Goal: Check status: Check status

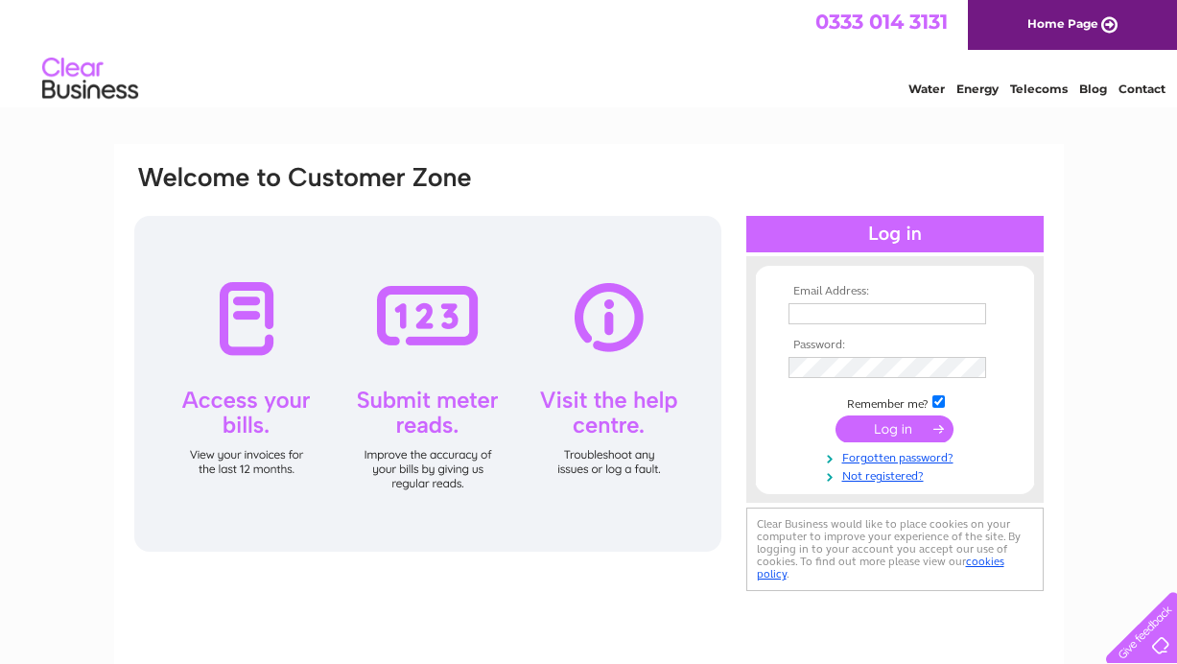
type input "innonthegreenwentnor@hotmail.co.uk"
click at [867, 428] on input "submit" at bounding box center [895, 428] width 118 height 27
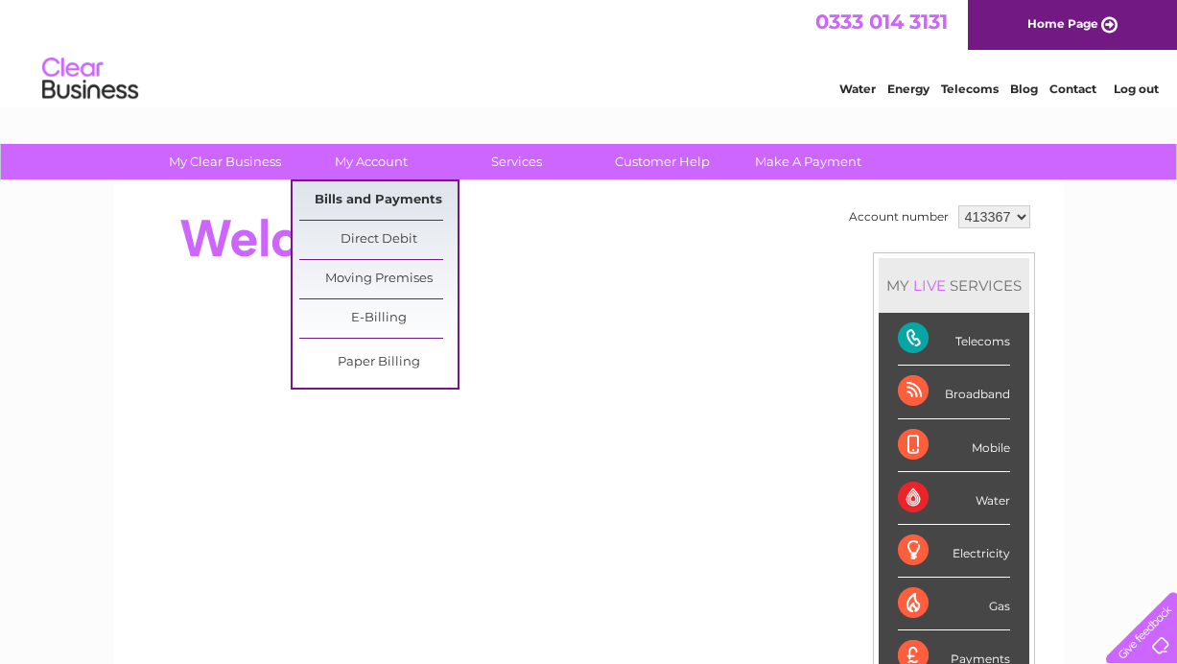
click at [327, 208] on link "Bills and Payments" at bounding box center [378, 200] width 158 height 38
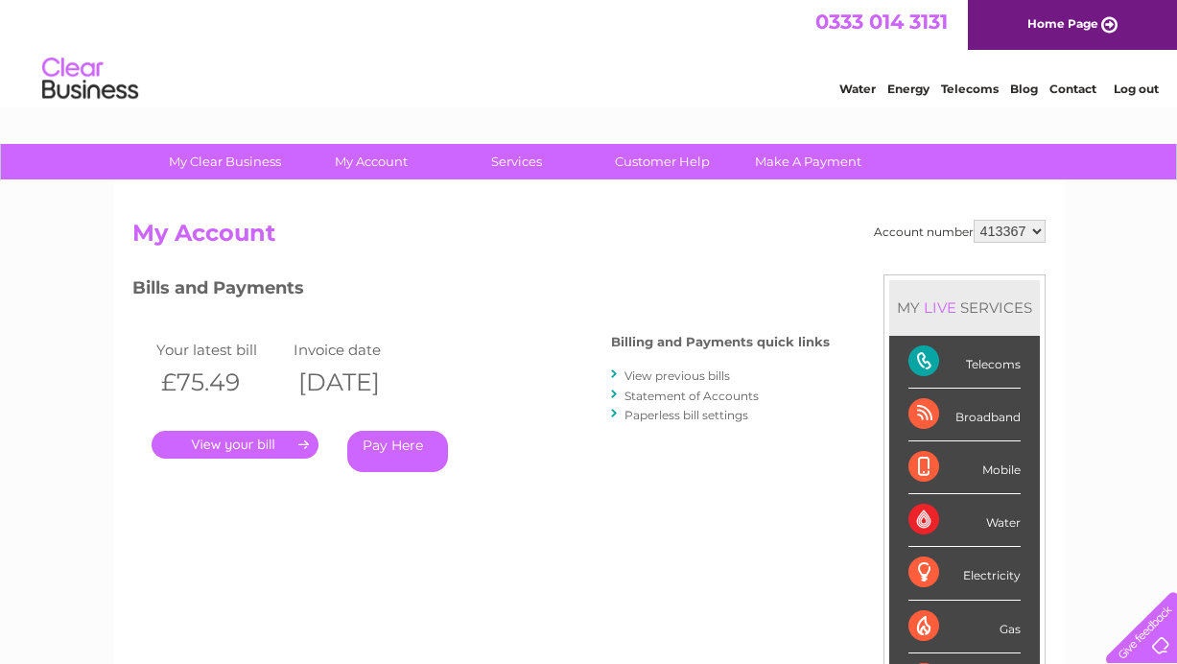
click at [683, 377] on link "View previous bills" at bounding box center [678, 375] width 106 height 14
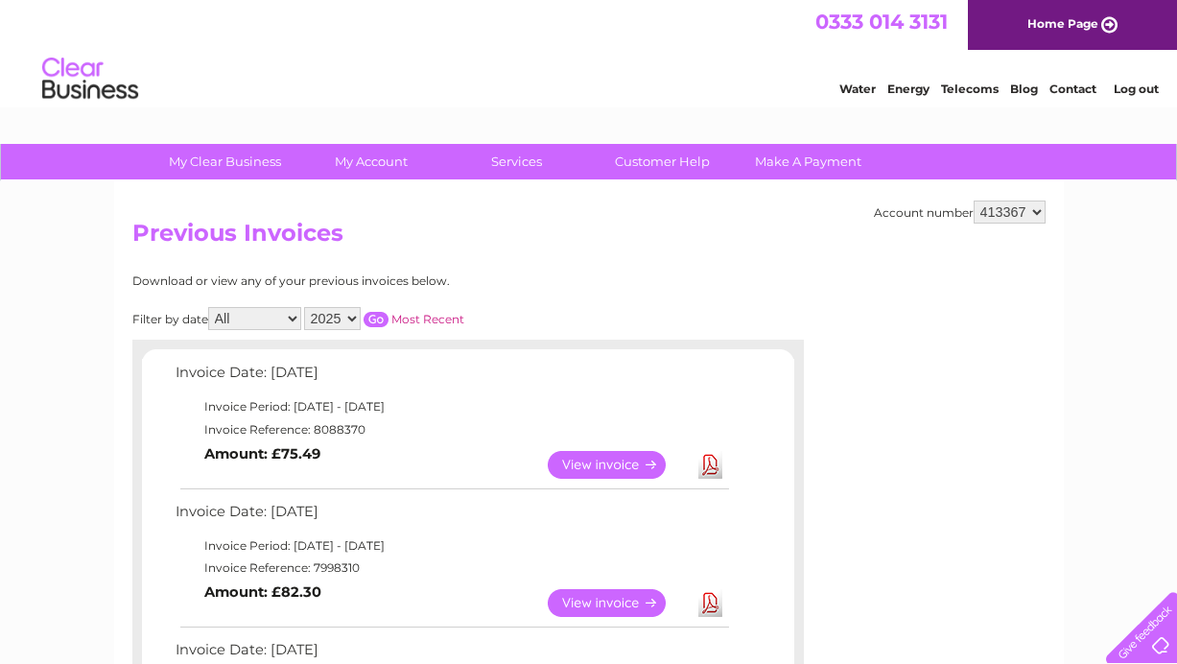
click at [588, 597] on link "View" at bounding box center [618, 603] width 141 height 28
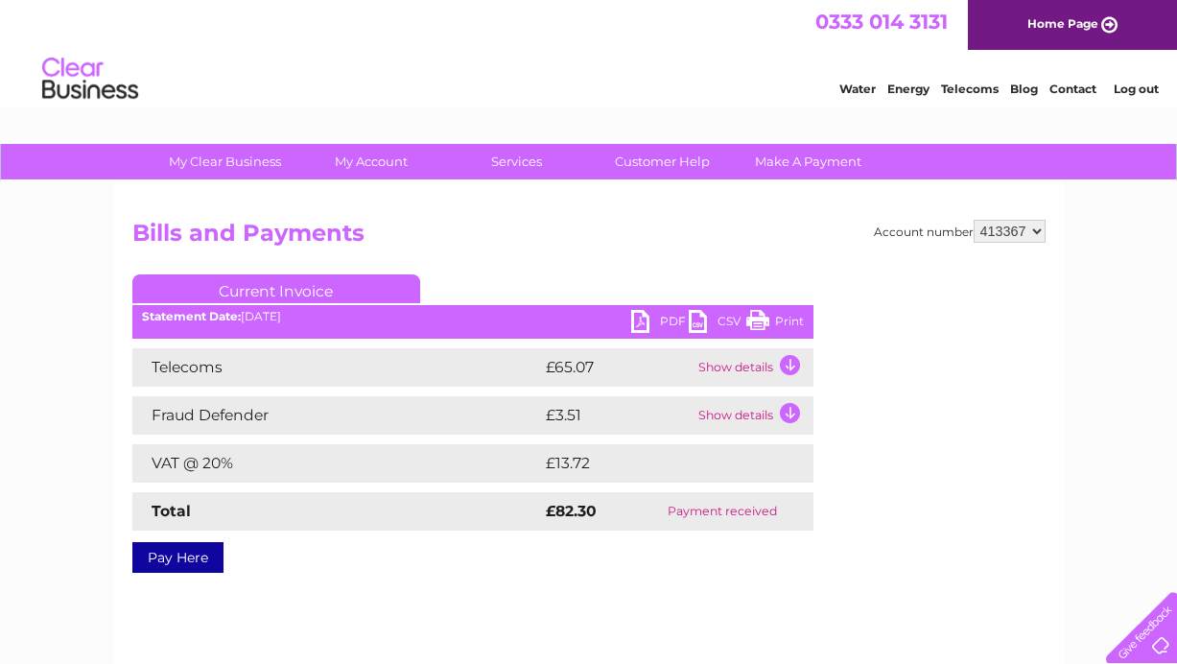
click at [781, 321] on link "Print" at bounding box center [775, 324] width 58 height 28
